Goal: Information Seeking & Learning: Learn about a topic

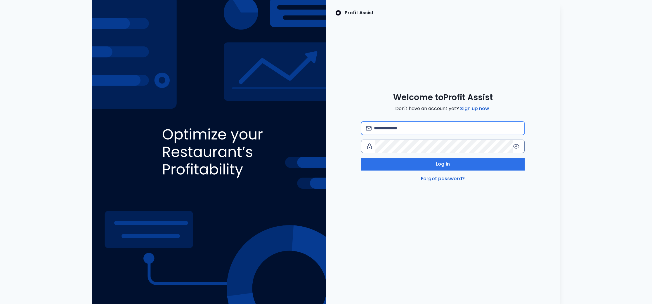
click at [399, 123] on input "email" at bounding box center [447, 128] width 146 height 13
type input "**********"
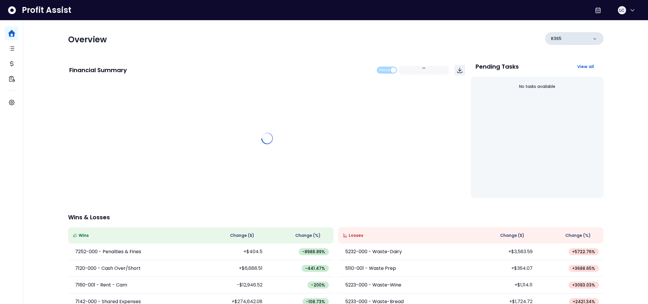
click at [595, 38] on icon at bounding box center [594, 39] width 3 height 2
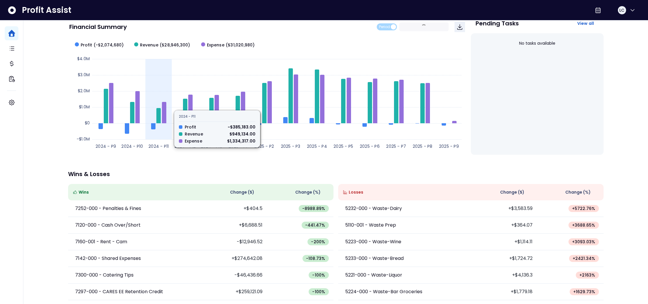
scroll to position [43, 0]
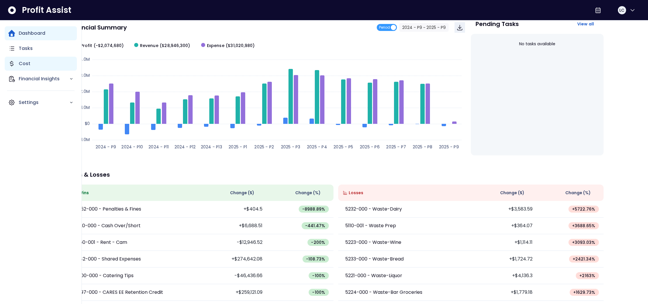
click at [19, 62] on p "Cost" at bounding box center [25, 63] width 12 height 7
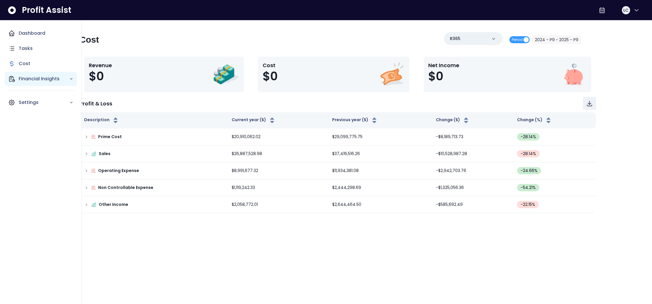
click at [32, 82] on p "Financial Insights" at bounding box center [44, 78] width 51 height 7
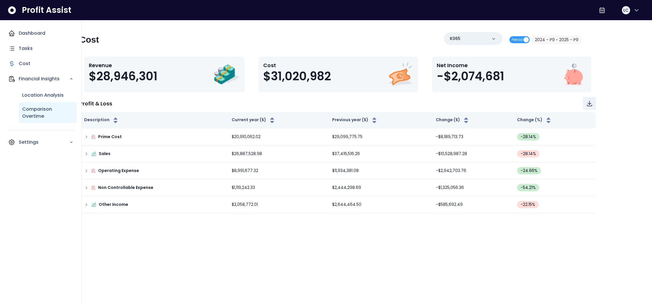
click at [37, 110] on p "Comparison Overtime" at bounding box center [47, 113] width 51 height 14
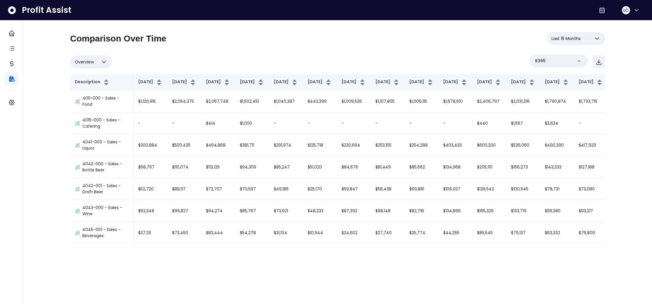
click at [600, 39] on icon "button" at bounding box center [597, 38] width 7 height 7
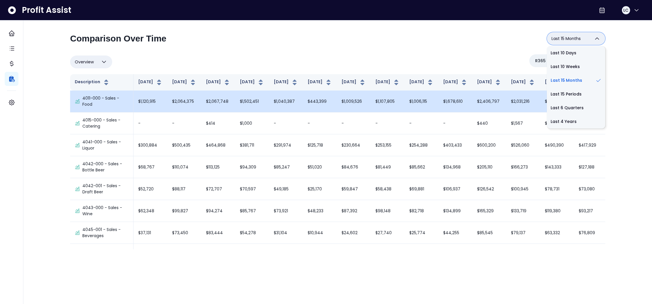
click at [575, 97] on li "Last 15 Periods" at bounding box center [576, 94] width 58 height 14
type input "**********"
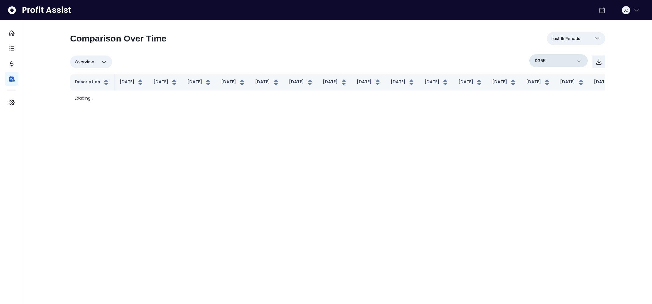
click at [581, 60] on icon at bounding box center [579, 61] width 6 height 6
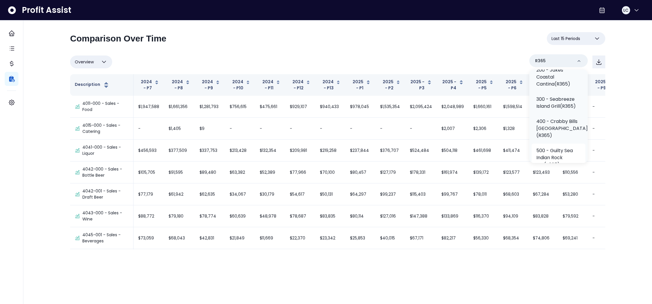
scroll to position [72, 0]
click at [562, 108] on p "300 - Seabreeze Island Grill(R365)" at bounding box center [558, 103] width 44 height 14
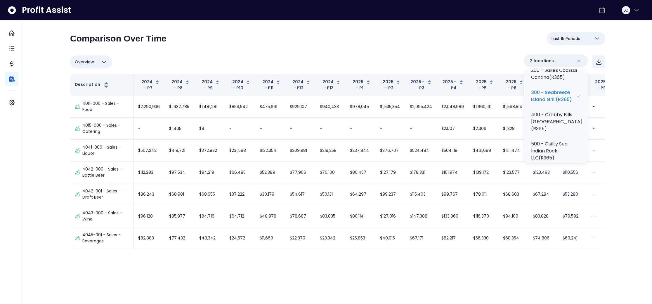
click at [616, 111] on div "**********" at bounding box center [337, 137] width 561 height 235
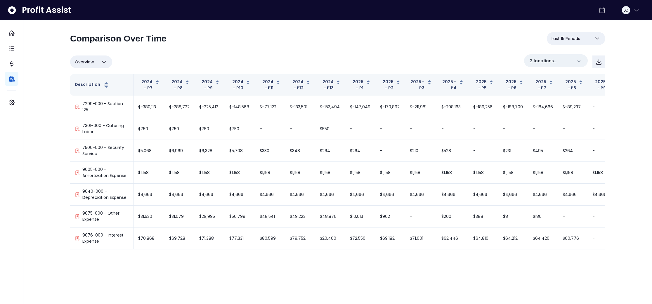
scroll to position [4606, 0]
click at [576, 61] on icon at bounding box center [579, 61] width 6 height 6
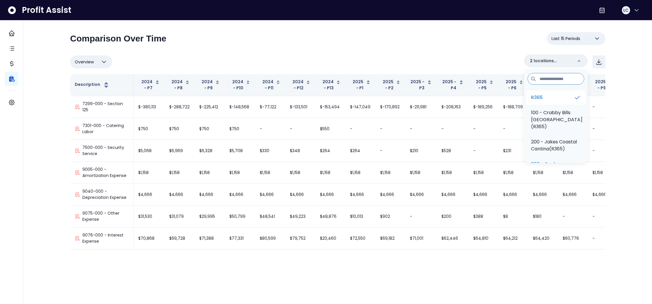
click at [543, 98] on p "R365" at bounding box center [537, 97] width 12 height 7
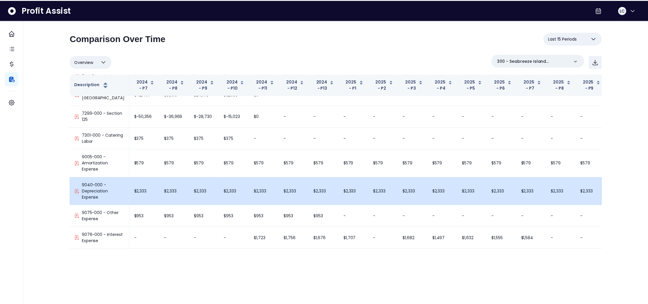
scroll to position [3243, 0]
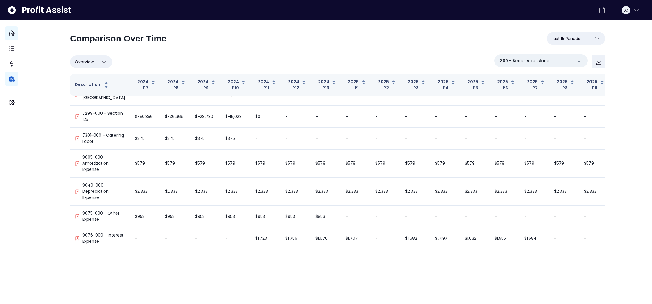
click at [11, 34] on icon "Main navigation" at bounding box center [11, 33] width 7 height 7
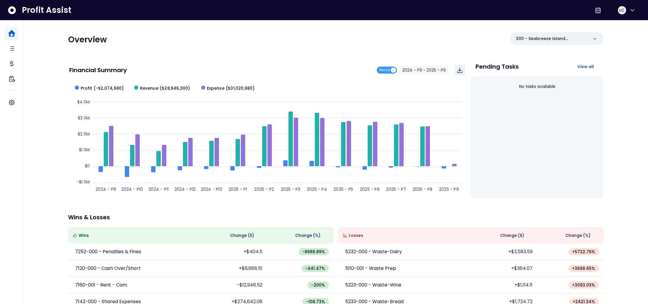
click at [190, 60] on div "Financial Summary Period 2024 - P9 ~ 2025 - P9 Created with Highcharts 11.4.8 2…" at bounding box center [267, 128] width 398 height 139
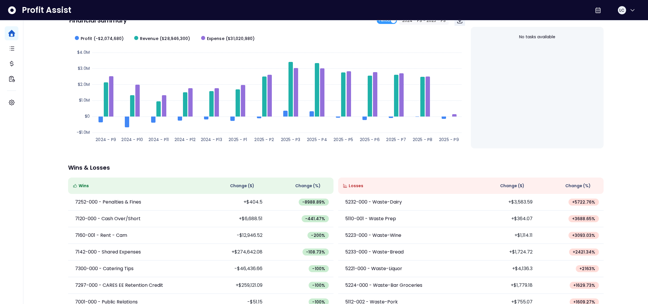
scroll to position [62, 0]
